Goal: Transaction & Acquisition: Purchase product/service

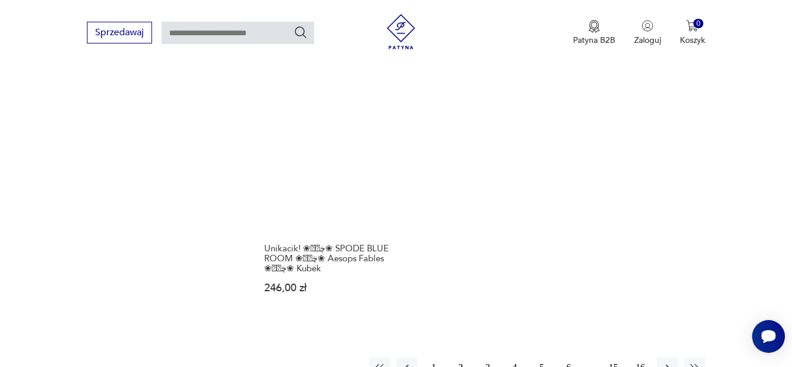
scroll to position [1674, 0]
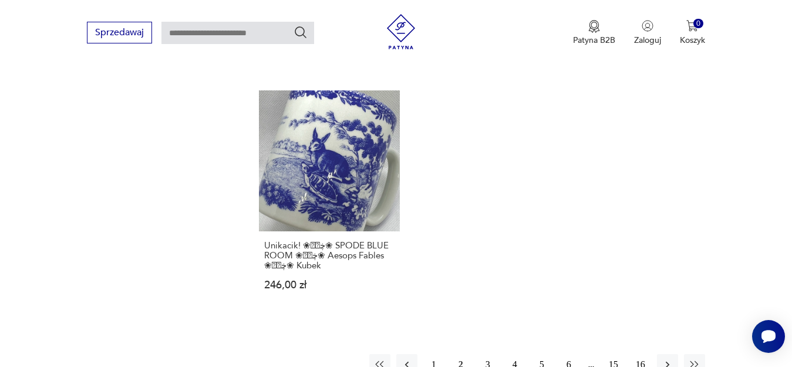
click at [485, 354] on button "3" at bounding box center [487, 364] width 21 height 21
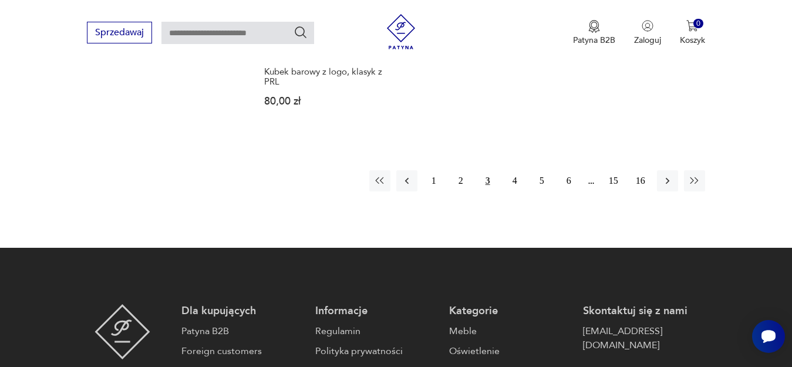
scroll to position [1838, 0]
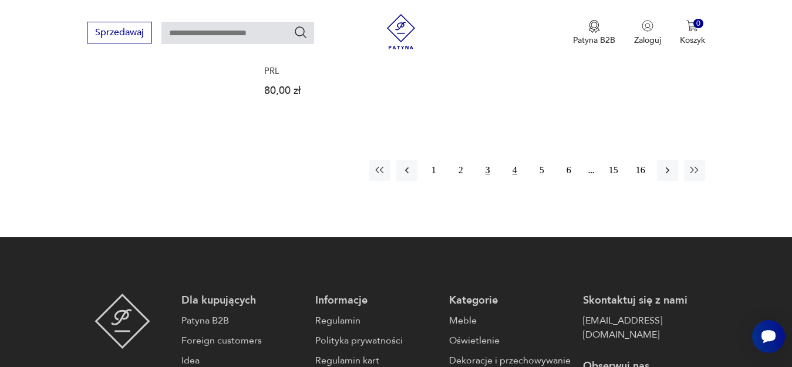
click at [514, 160] on button "4" at bounding box center [514, 170] width 21 height 21
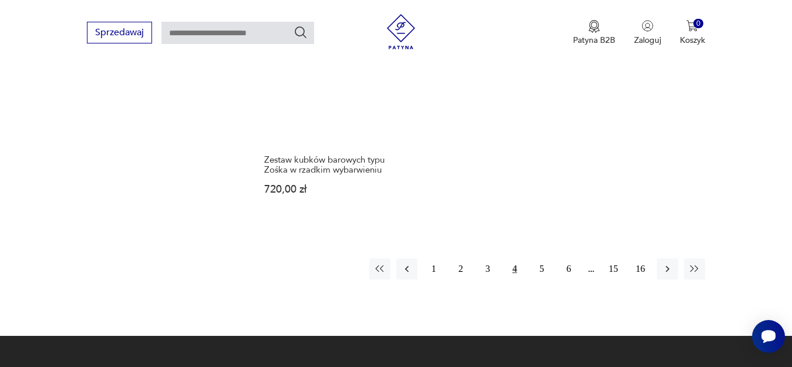
scroll to position [1768, 0]
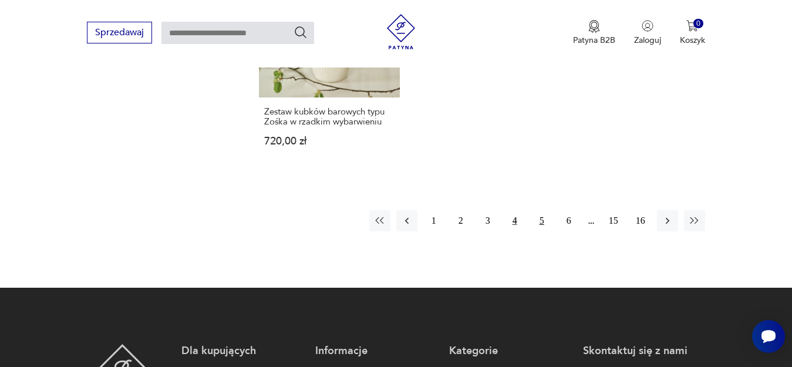
click at [541, 210] on button "5" at bounding box center [541, 220] width 21 height 21
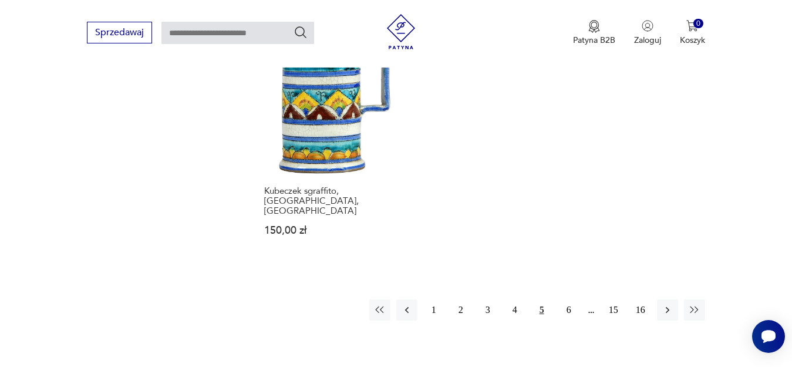
scroll to position [1721, 0]
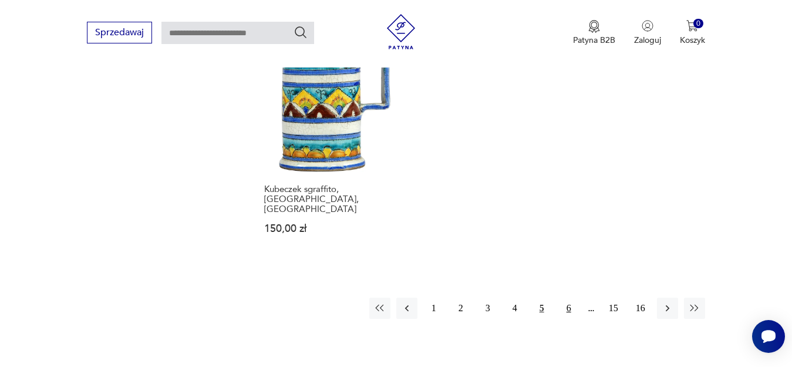
click at [568, 298] on button "6" at bounding box center [568, 308] width 21 height 21
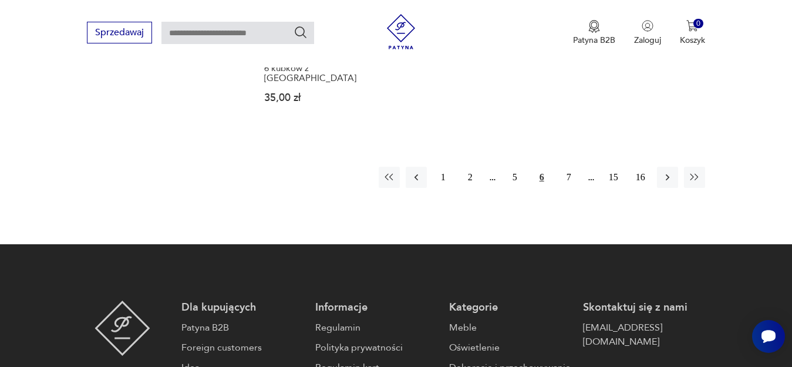
scroll to position [1838, 0]
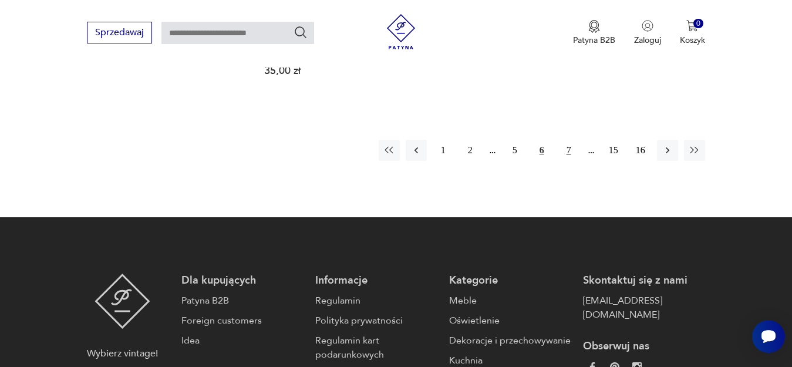
click at [568, 140] on button "7" at bounding box center [568, 150] width 21 height 21
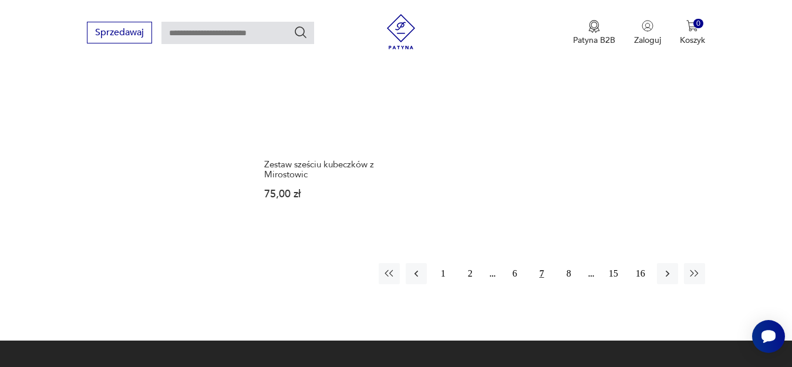
scroll to position [1768, 0]
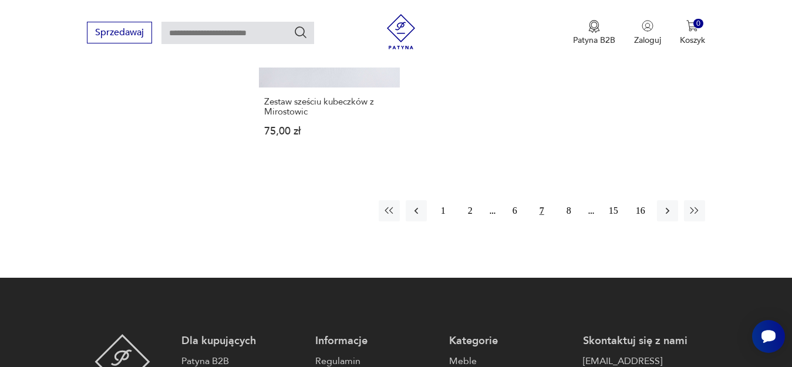
drag, startPoint x: 715, startPoint y: 261, endPoint x: 608, endPoint y: 235, distance: 110.5
click at [568, 200] on button "8" at bounding box center [568, 210] width 21 height 21
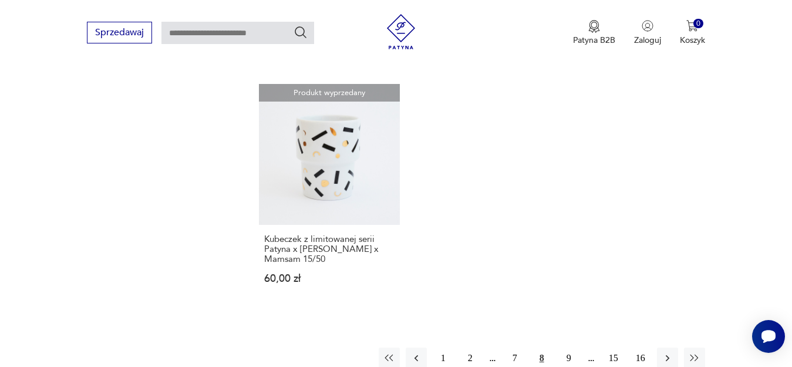
scroll to position [1674, 0]
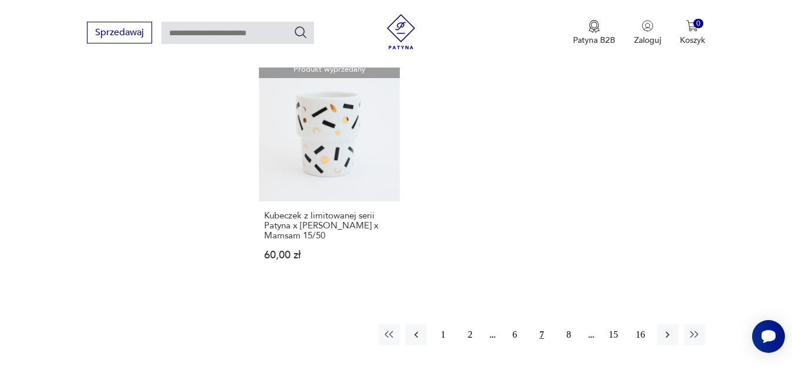
scroll to position [1768, 0]
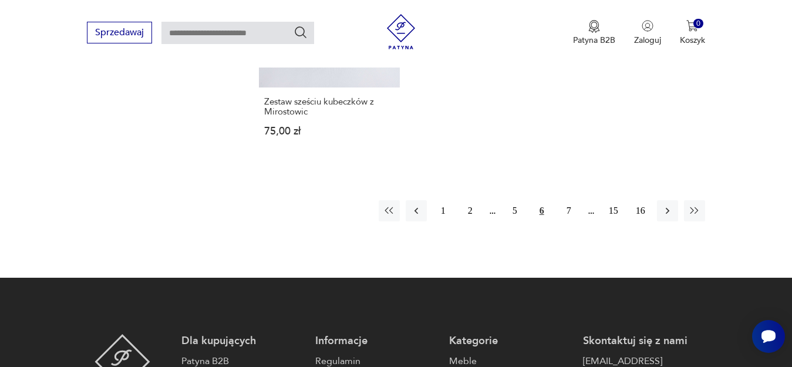
scroll to position [1838, 0]
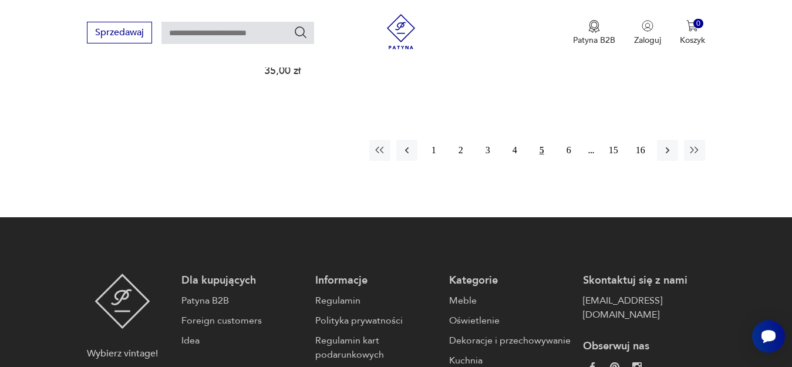
scroll to position [1721, 0]
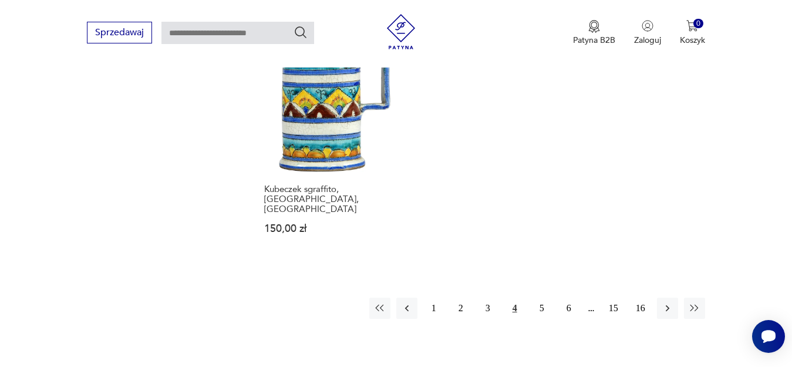
scroll to position [1768, 0]
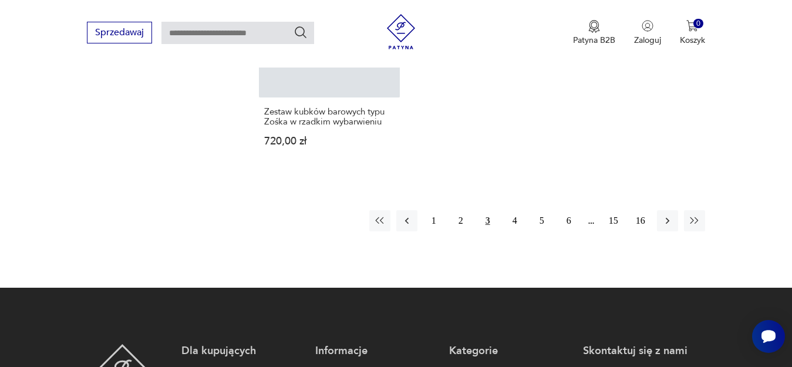
scroll to position [1838, 0]
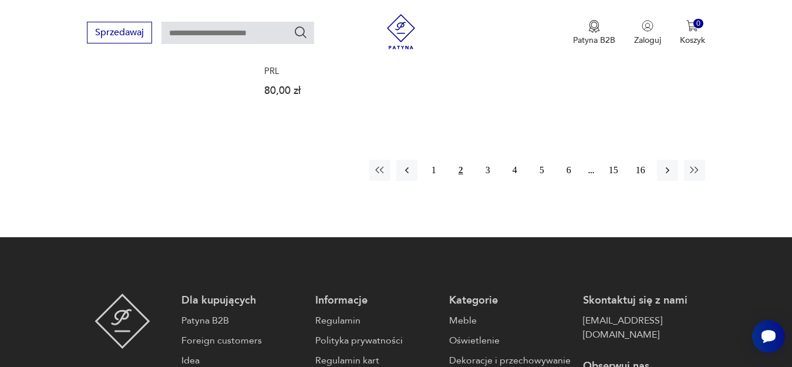
scroll to position [1674, 0]
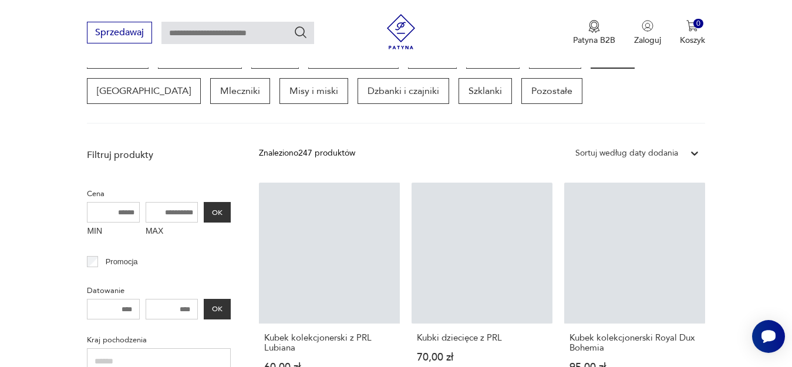
scroll to position [312, 0]
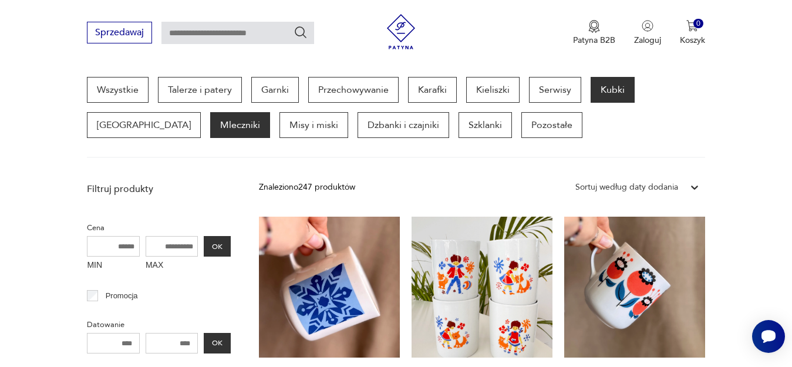
click at [210, 122] on p "Mleczniki" at bounding box center [240, 125] width 60 height 26
